Goal: Check status: Check status

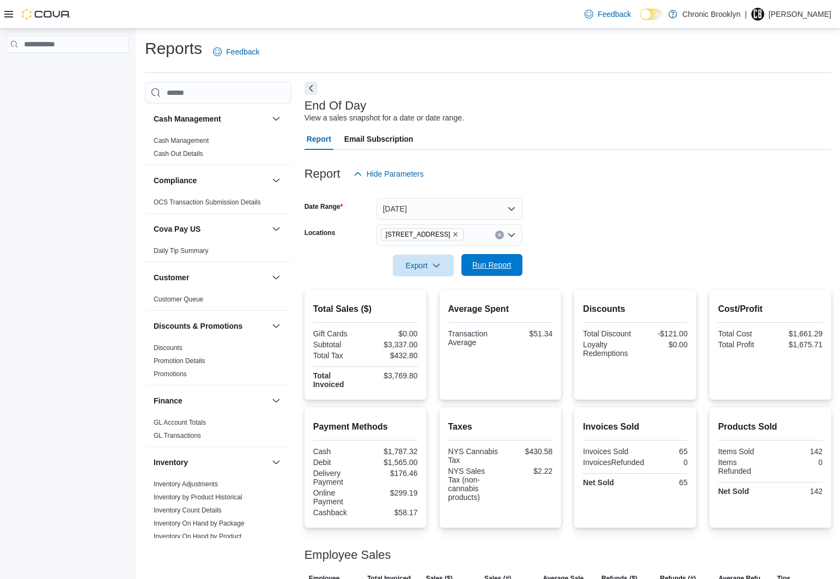
click at [504, 263] on span "Run Report" at bounding box center [491, 264] width 39 height 11
click at [505, 267] on span "Run Report" at bounding box center [491, 264] width 39 height 11
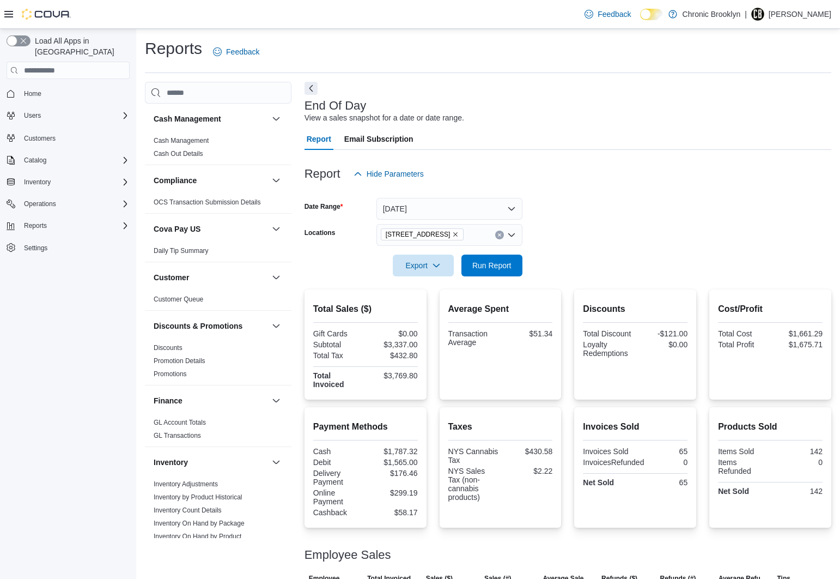
scroll to position [89, 0]
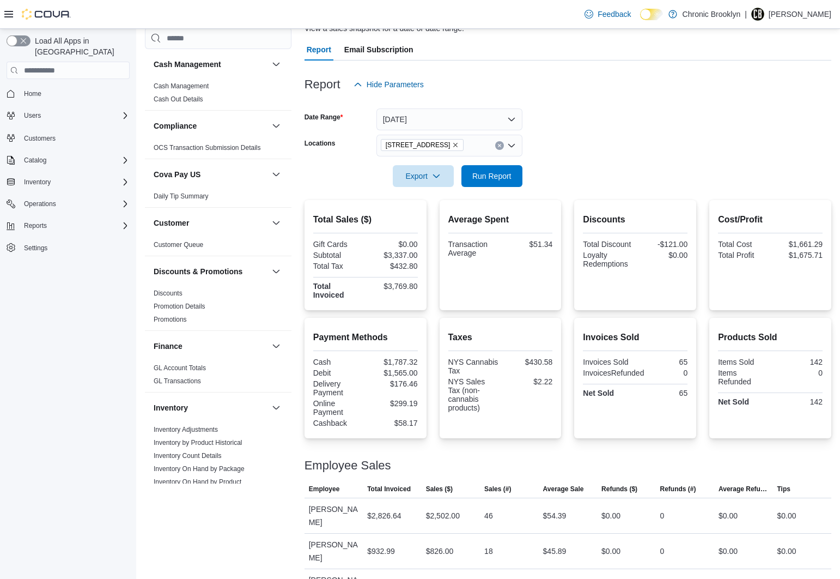
click at [614, 203] on div "Report Hide Parameters Date Range [DATE] Locations [STREET_ADDRESS] Export Run …" at bounding box center [568, 332] width 527 height 544
